Goal: Find specific page/section: Find specific page/section

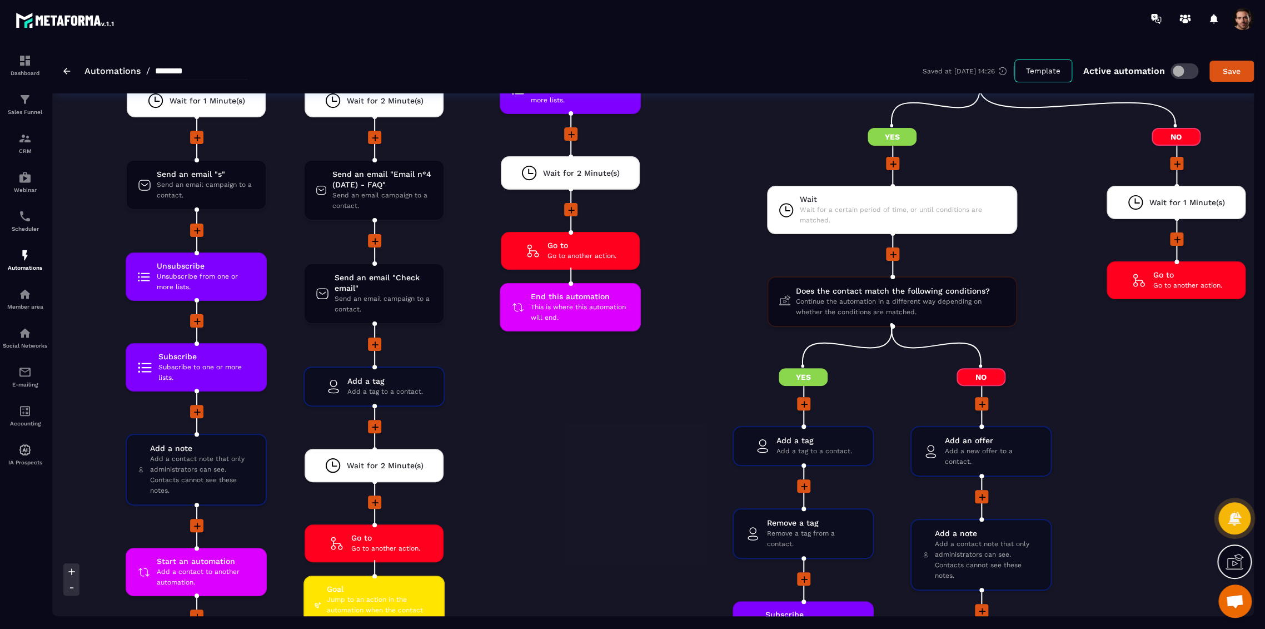
scroll to position [2717, 0]
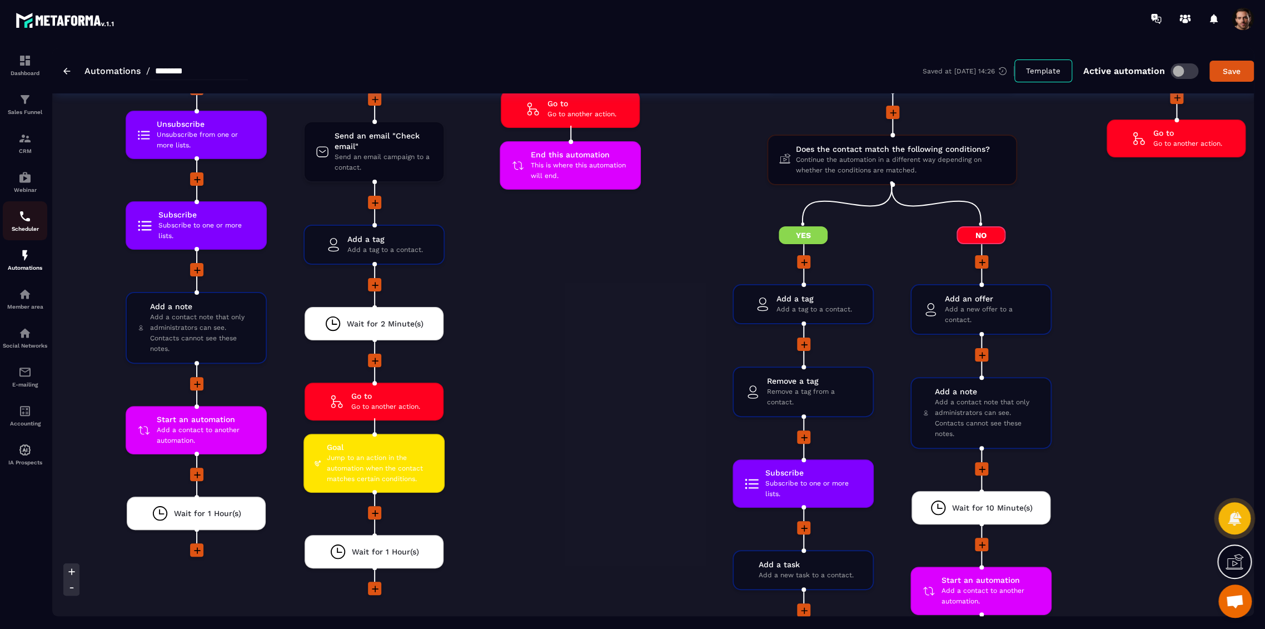
click at [23, 220] on img at bounding box center [24, 216] width 13 height 13
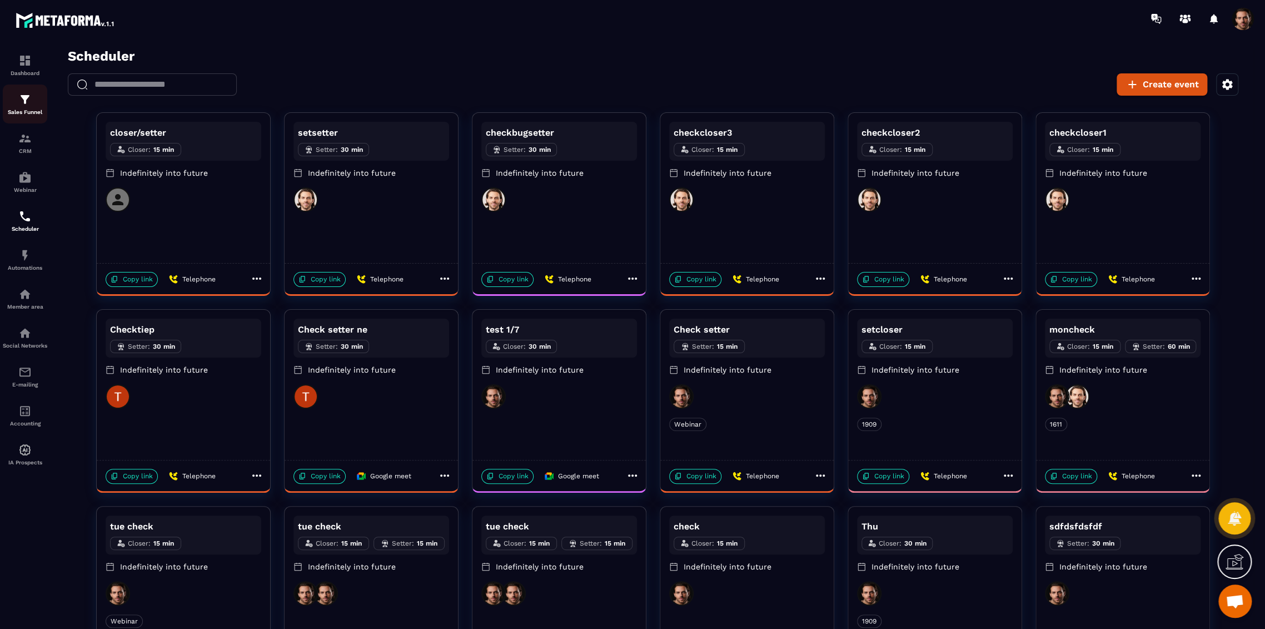
click at [36, 107] on div "Sales Funnel" at bounding box center [25, 104] width 44 height 22
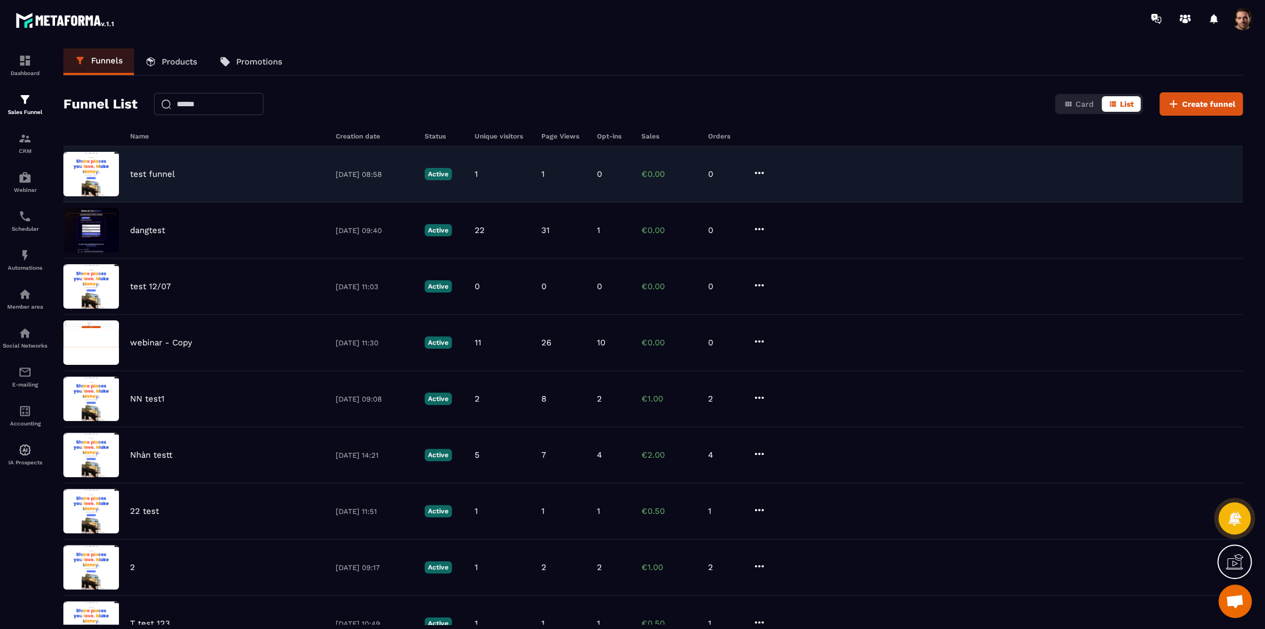
click at [168, 174] on p "test funnel" at bounding box center [152, 174] width 45 height 10
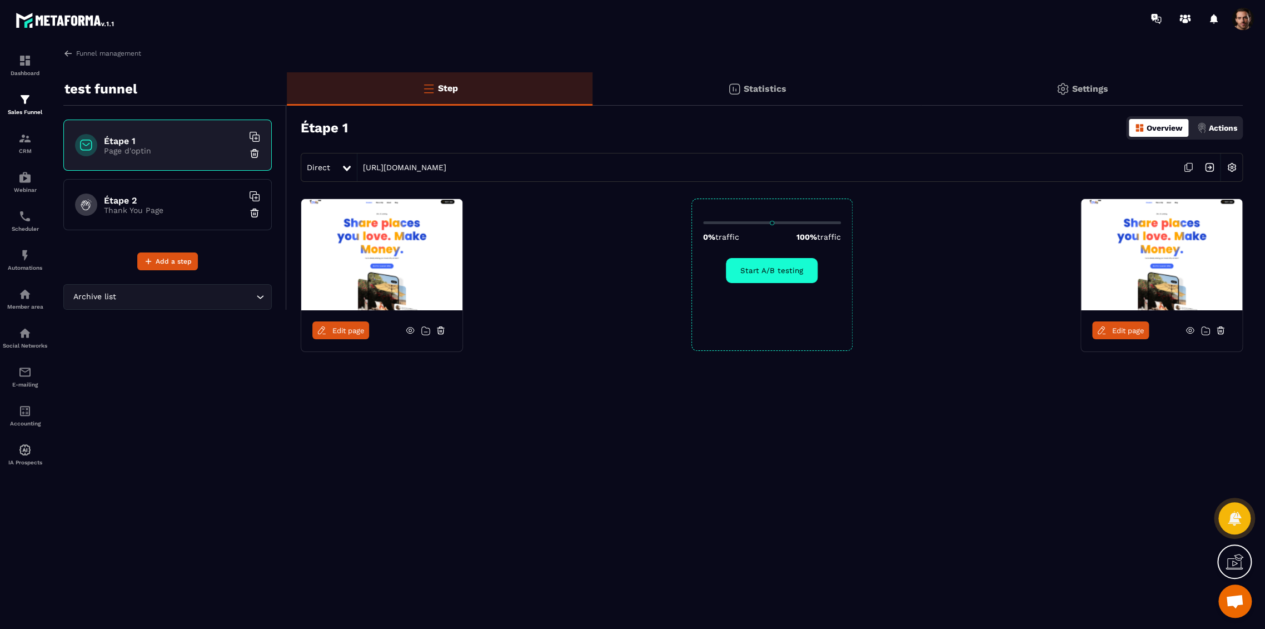
click at [351, 327] on span "Edit page" at bounding box center [348, 330] width 32 height 8
